Goal: Find specific page/section: Find specific page/section

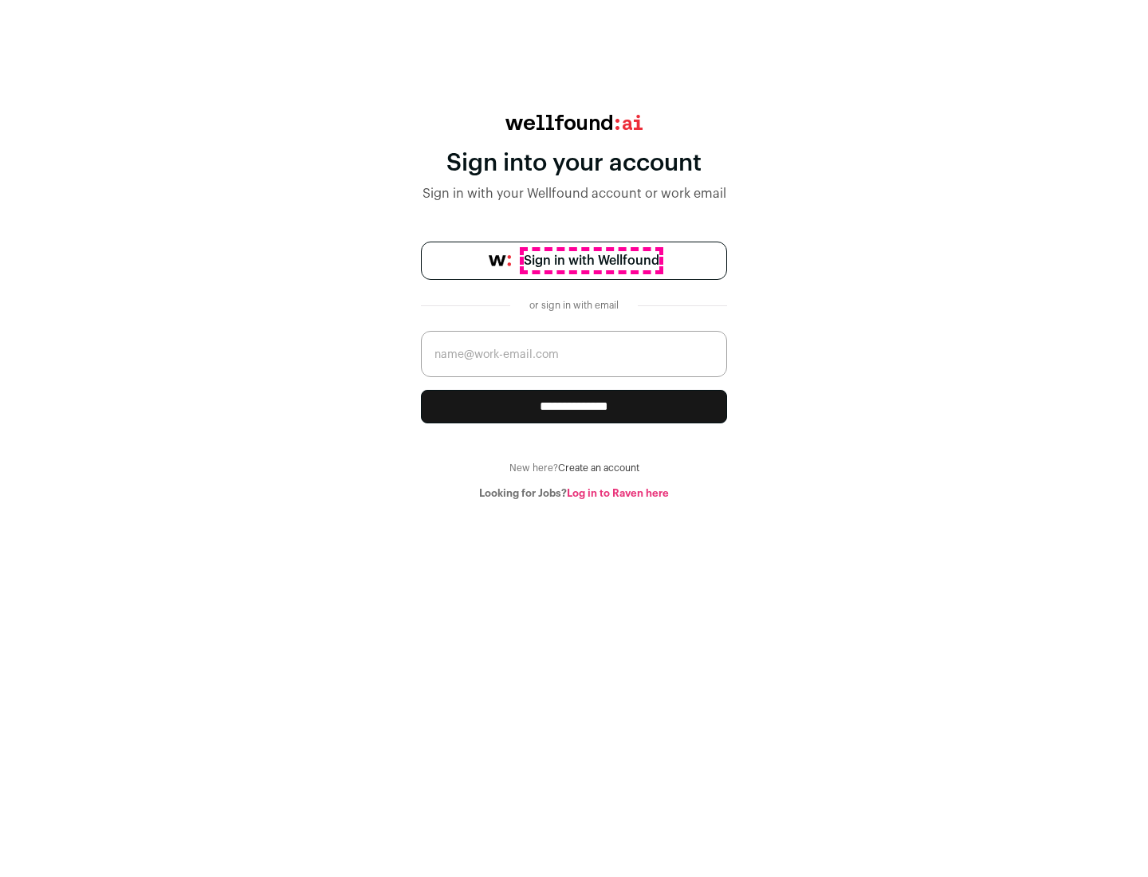
click at [591, 261] on span "Sign in with Wellfound" at bounding box center [591, 260] width 135 height 19
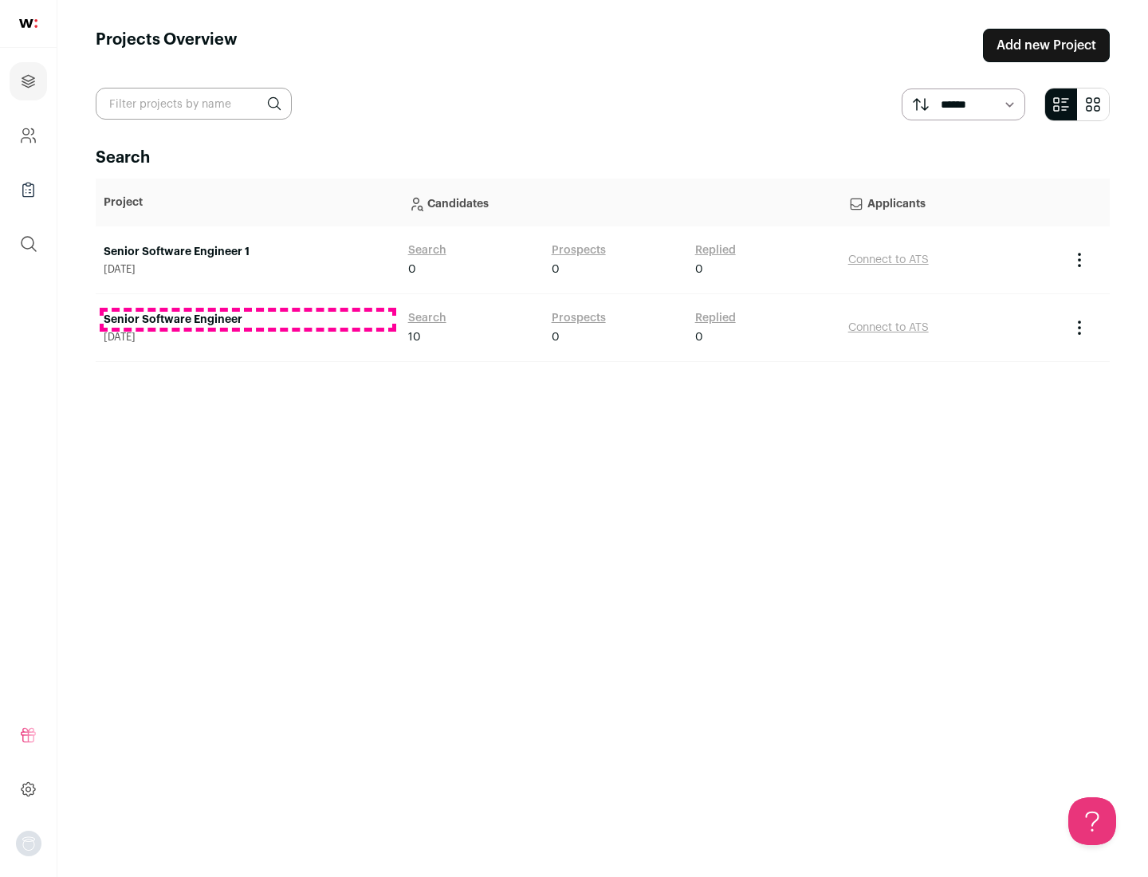
click at [247, 320] on link "Senior Software Engineer" at bounding box center [248, 320] width 289 height 16
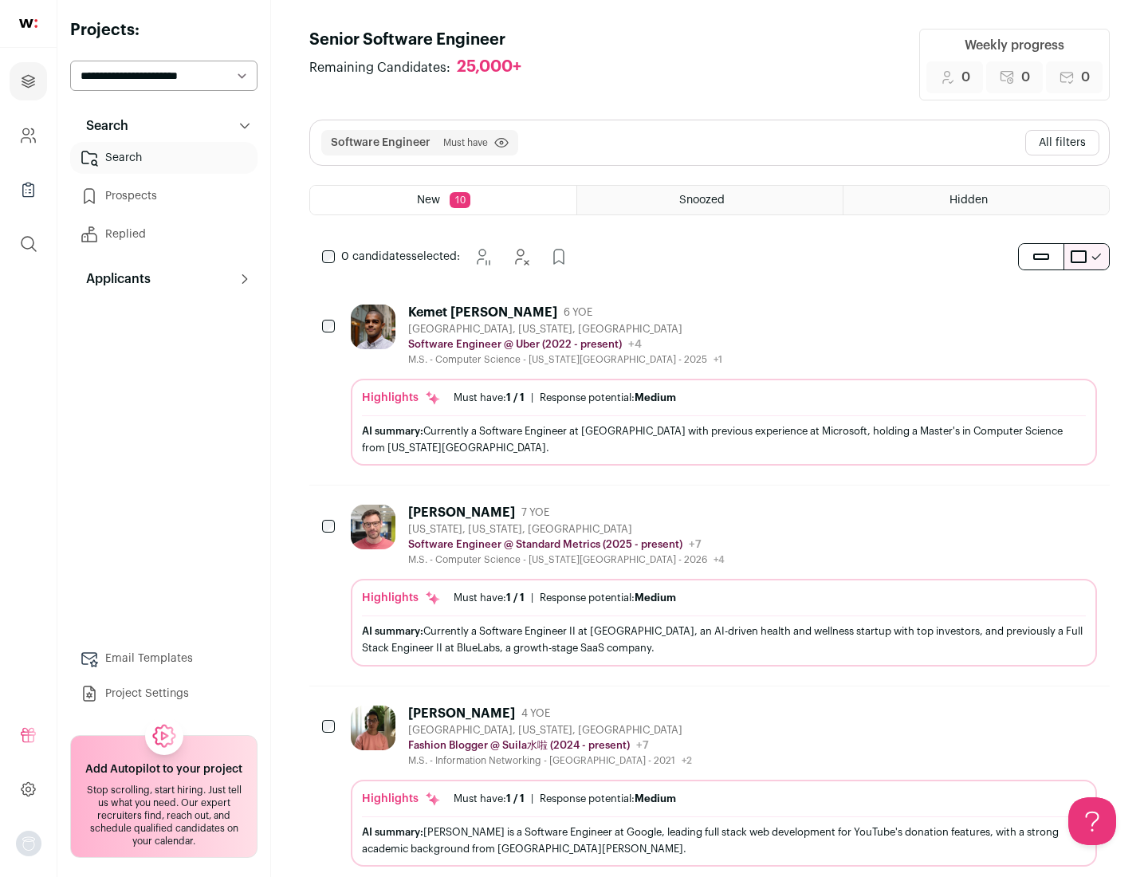
click at [709, 385] on div "Highlights Must have: 1 / 1 How many must haves have been fulfilled? | Response…" at bounding box center [724, 422] width 746 height 87
